Goal: Navigation & Orientation: Understand site structure

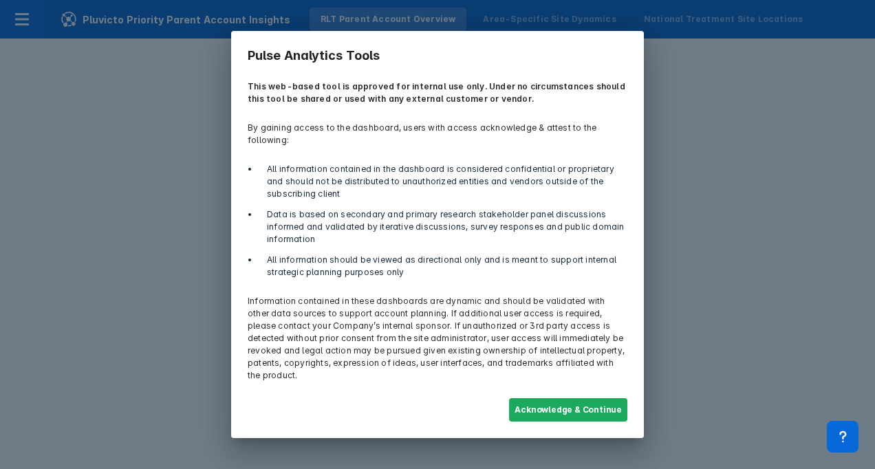
click at [543, 403] on button "Acknowledge & Continue" at bounding box center [568, 409] width 118 height 23
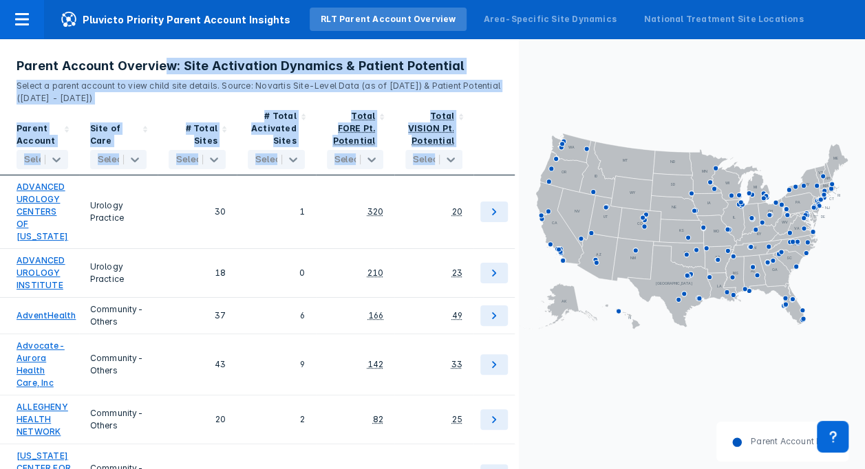
drag, startPoint x: 483, startPoint y: 141, endPoint x: 148, endPoint y: 70, distance: 342.4
click at [148, 70] on section "Parent Account Overview: Site Activation Dynamics & Patient Potential Select a …" at bounding box center [259, 254] width 519 height 431
click at [475, 118] on div at bounding box center [493, 140] width 41 height 71
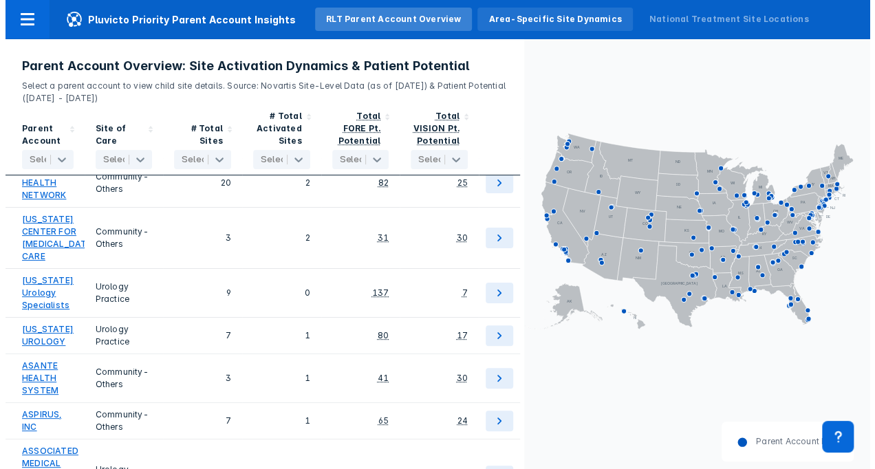
scroll to position [180, 0]
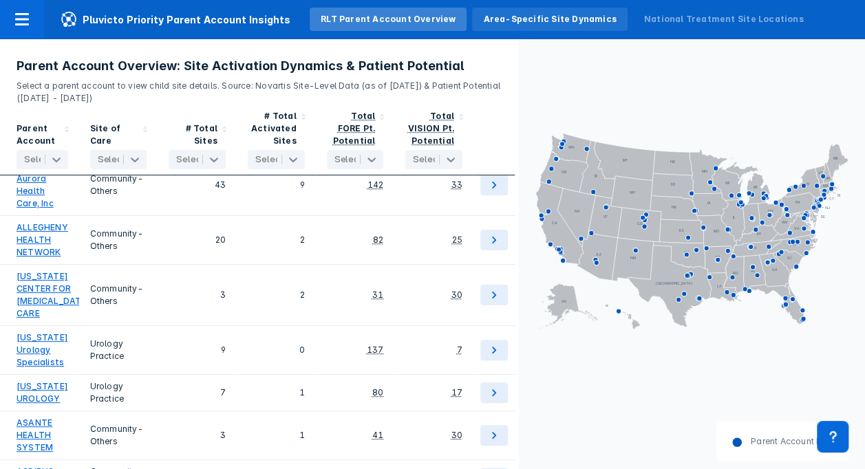
click at [507, 15] on div "Area-Specific Site Dynamics" at bounding box center [549, 19] width 133 height 12
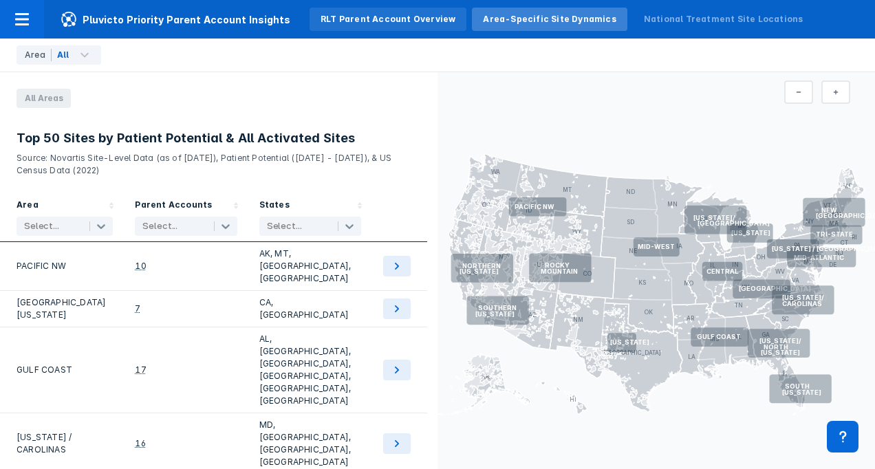
click at [380, 18] on div "RLT Parent Account Overview" at bounding box center [388, 19] width 135 height 12
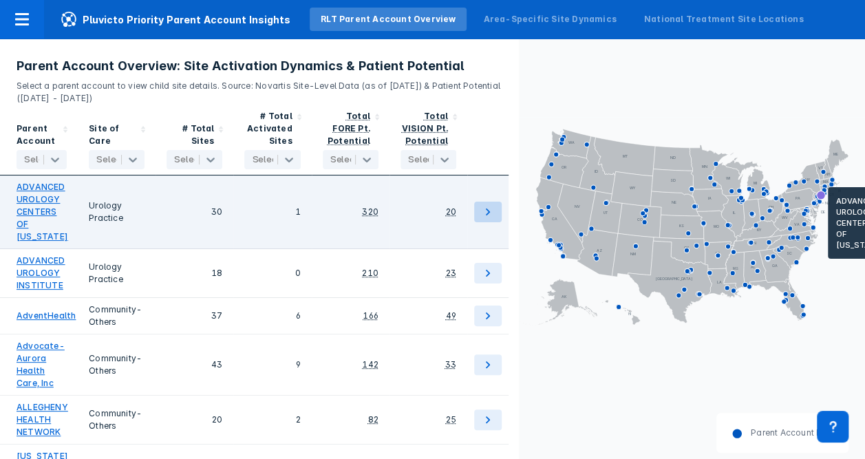
click at [488, 213] on icon at bounding box center [488, 211] width 4 height 7
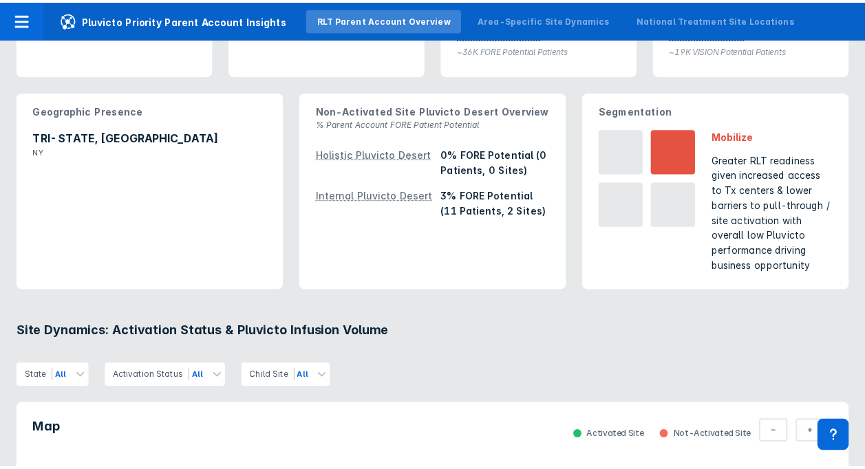
scroll to position [318, 0]
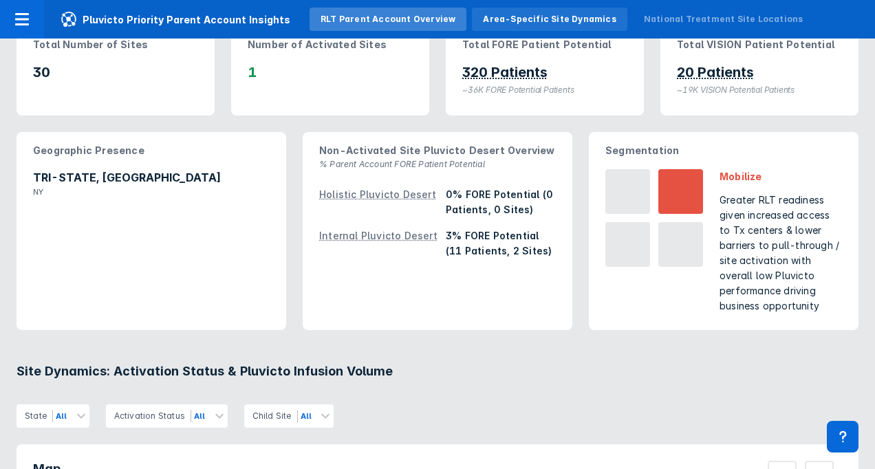
click at [527, 29] on div "Area-Specific Site Dynamics" at bounding box center [549, 19] width 155 height 23
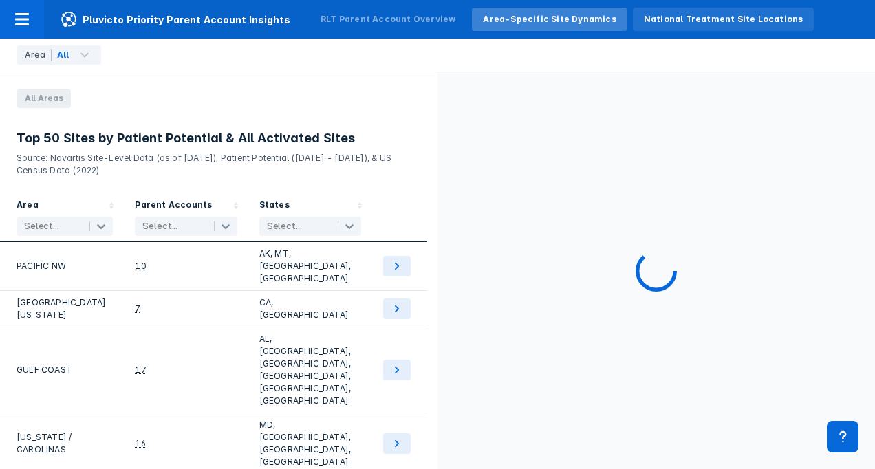
click at [705, 26] on div "National Treatment Site Locations" at bounding box center [724, 19] width 182 height 23
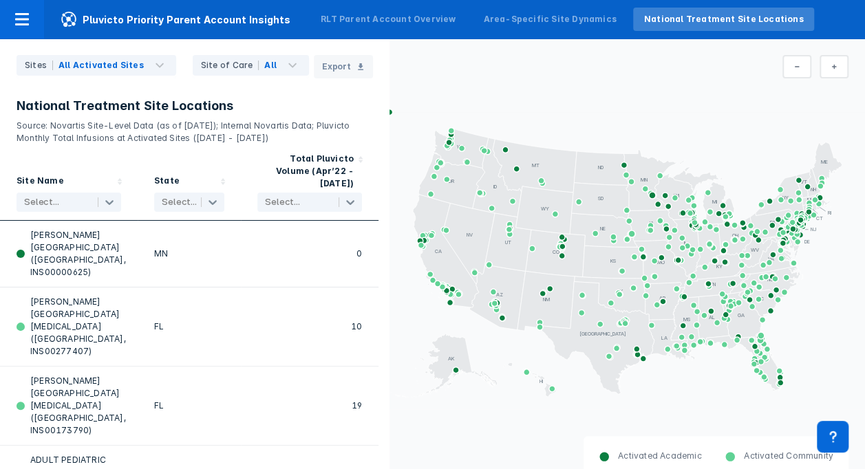
click at [407, 41] on section "AL AK AZ AR CA CO CT DE FL [GEOGRAPHIC_DATA] HI ID IL IN [GEOGRAPHIC_DATA] [GEO…" at bounding box center [626, 255] width 475 height 433
click at [396, 30] on div "RLT Parent Account Overview" at bounding box center [388, 19] width 157 height 23
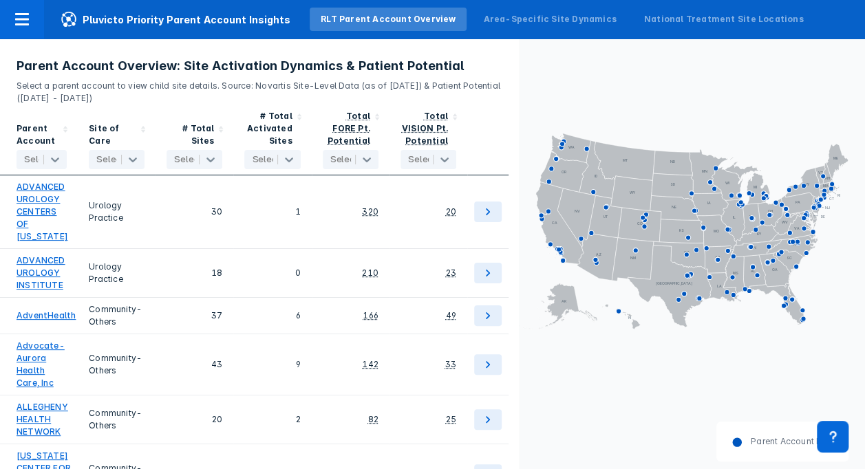
click at [552, 354] on icon "AL AK AZ AR CA CO CT DE FL [GEOGRAPHIC_DATA] HI ID IL IN [GEOGRAPHIC_DATA] [GEO…" at bounding box center [692, 230] width 346 height 383
click at [629, 422] on div "Parent Account HQ" at bounding box center [692, 450] width 346 height 56
